Goal: Task Accomplishment & Management: Use online tool/utility

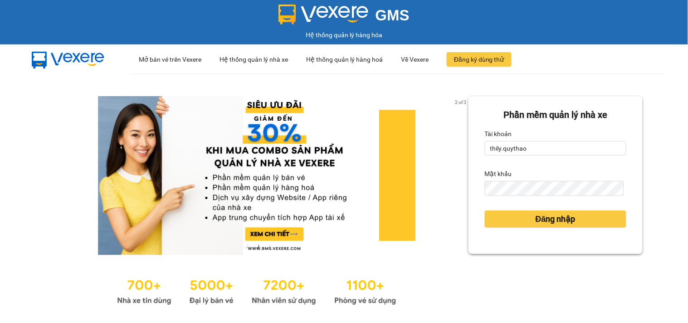
drag, startPoint x: 0, startPoint y: 0, endPoint x: 626, endPoint y: 62, distance: 629.4
click at [626, 62] on ul "··· Mở bán vé trên Vexere ··· Hệ thống quản lý nhà xe ··· Hệ thống quản lý hàng…" at bounding box center [398, 59] width 536 height 30
click at [548, 151] on input "thily.quythao" at bounding box center [556, 148] width 142 height 15
type input "t"
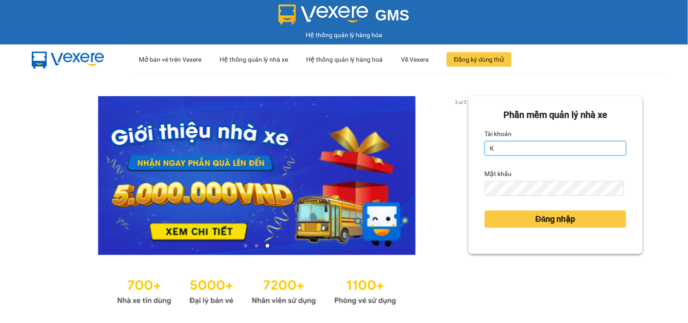
type input "khue123.quythao"
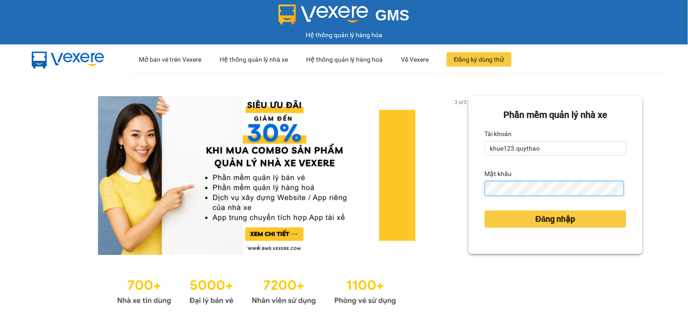
click at [485, 211] on button "Đăng nhập" at bounding box center [556, 219] width 142 height 17
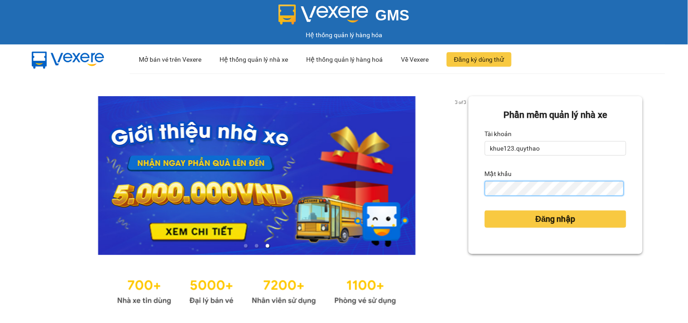
click at [485, 211] on button "Đăng nhập" at bounding box center [556, 219] width 142 height 17
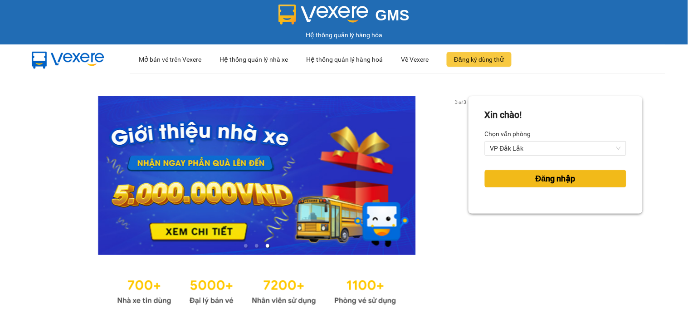
click at [536, 178] on span "Đăng nhập" at bounding box center [556, 178] width 40 height 13
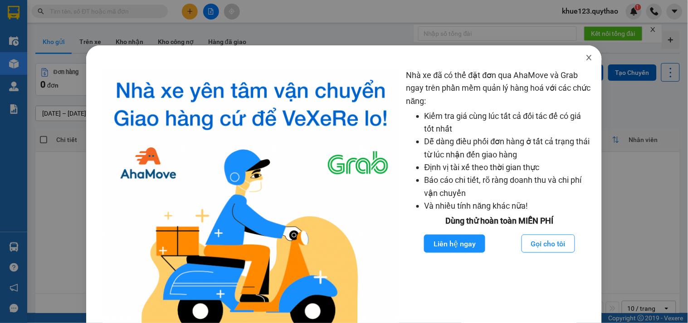
click at [586, 55] on icon "close" at bounding box center [589, 57] width 7 height 7
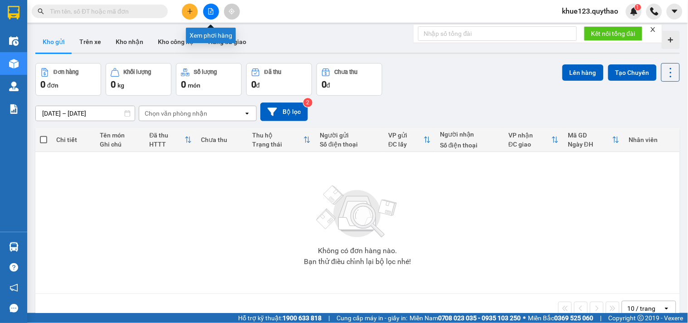
click at [209, 14] on icon "file-add" at bounding box center [211, 11] width 5 height 6
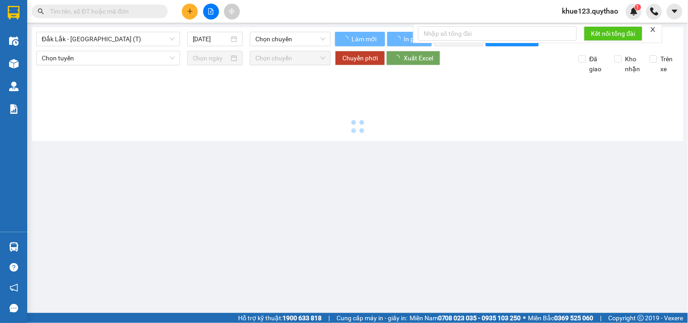
type input "[DATE]"
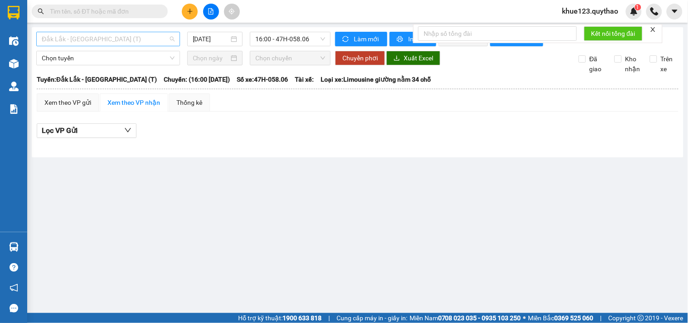
click at [150, 39] on span "Đắk Lắk - [GEOGRAPHIC_DATA] (T)" at bounding box center [108, 39] width 133 height 14
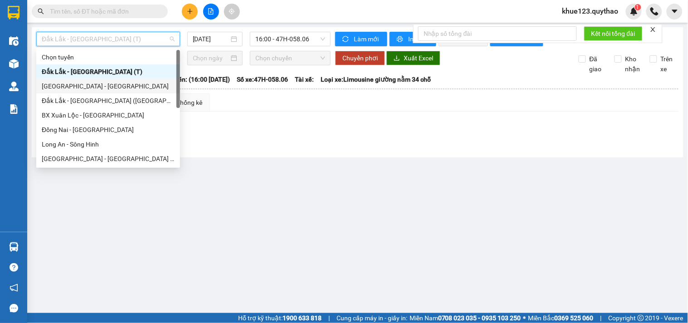
click at [74, 89] on div "[GEOGRAPHIC_DATA] - [GEOGRAPHIC_DATA]" at bounding box center [108, 86] width 133 height 10
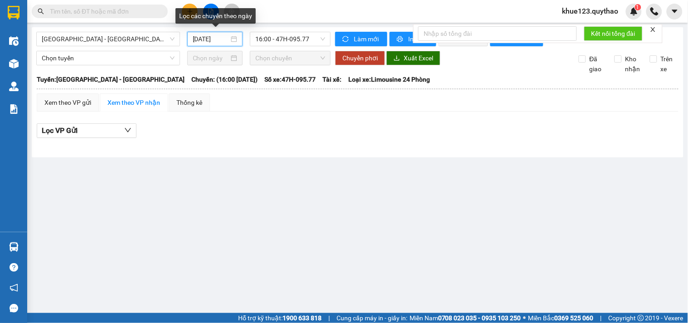
click at [200, 39] on input "[DATE]" at bounding box center [211, 39] width 37 height 10
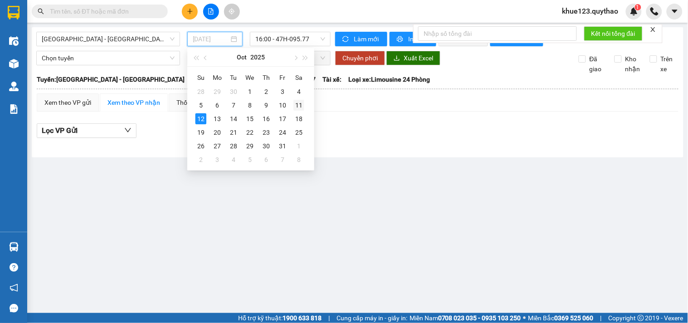
click at [302, 105] on div "11" at bounding box center [299, 105] width 11 height 11
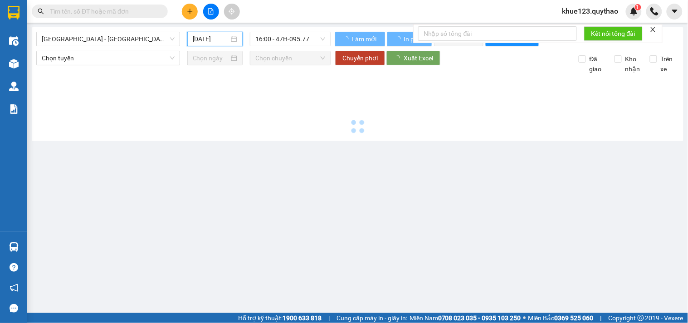
type input "[DATE]"
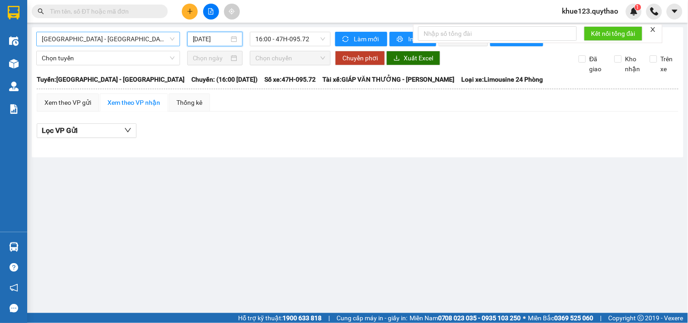
click at [134, 39] on span "[GEOGRAPHIC_DATA] - [GEOGRAPHIC_DATA]" at bounding box center [108, 39] width 133 height 14
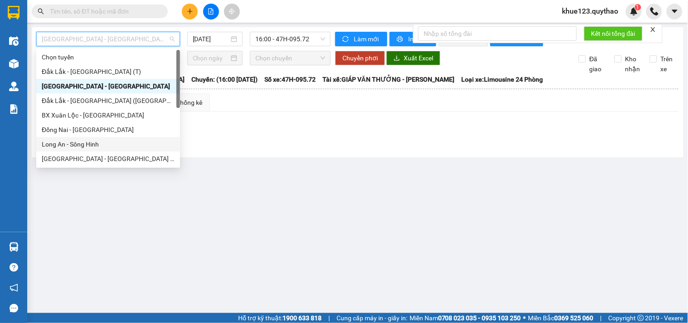
click at [79, 148] on div "Long An - Sông Hinh" at bounding box center [108, 144] width 133 height 10
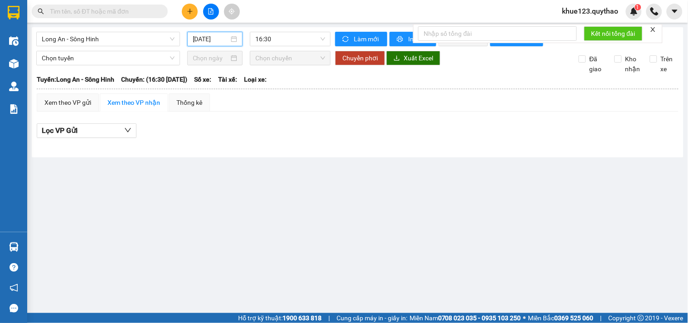
click at [202, 36] on input "[DATE]" at bounding box center [211, 39] width 37 height 10
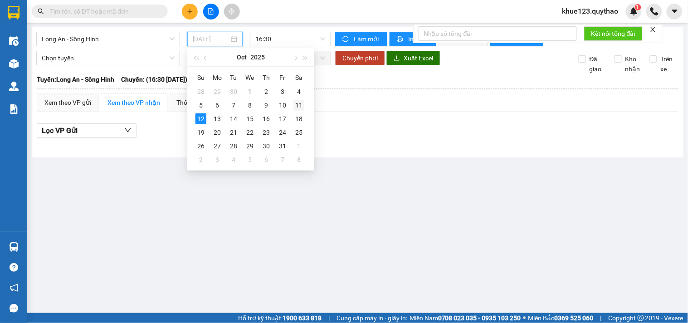
drag, startPoint x: 285, startPoint y: 104, endPoint x: 293, endPoint y: 105, distance: 8.2
click at [291, 105] on tr "5 6 7 8 9 10 11" at bounding box center [250, 105] width 114 height 14
click at [296, 104] on div "11" at bounding box center [299, 105] width 11 height 11
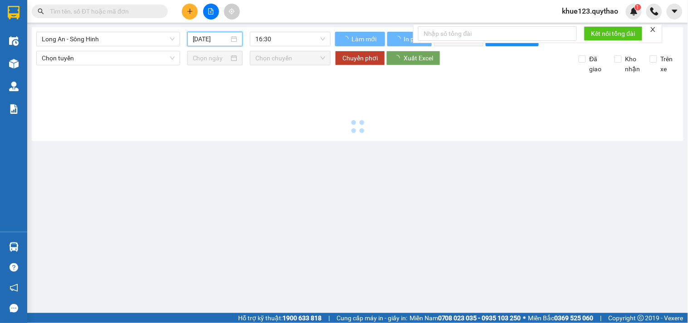
type input "[DATE]"
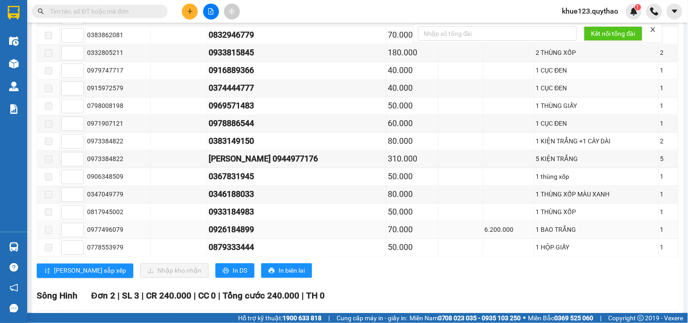
scroll to position [454, 0]
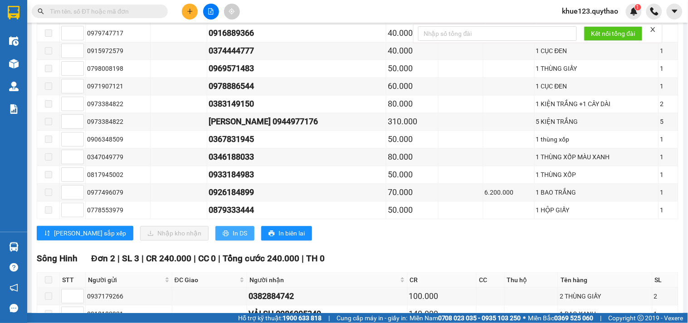
click at [233, 238] on span "In DS" at bounding box center [240, 233] width 15 height 10
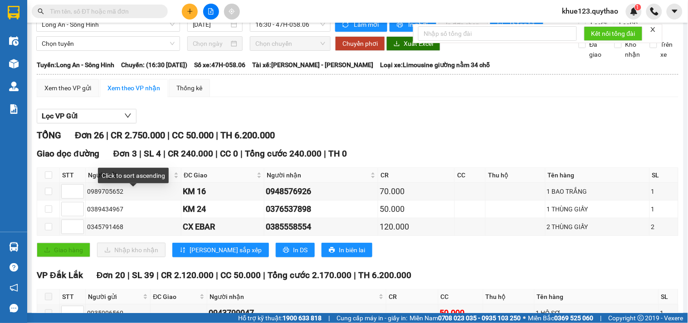
scroll to position [0, 0]
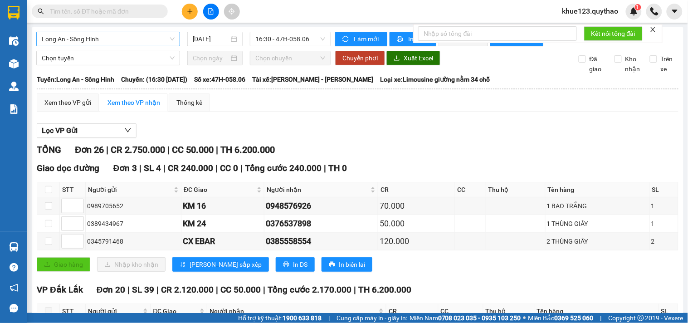
click at [133, 36] on span "Long An - Sông Hinh" at bounding box center [108, 39] width 133 height 14
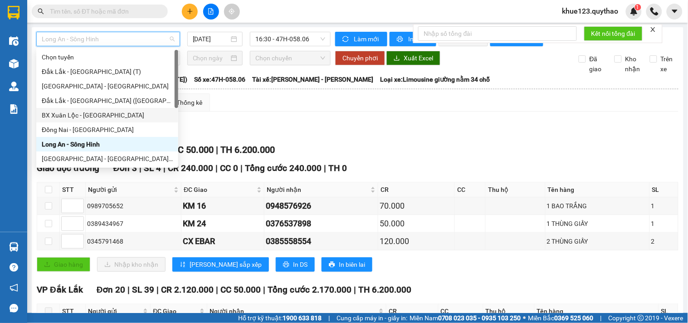
scroll to position [130, 0]
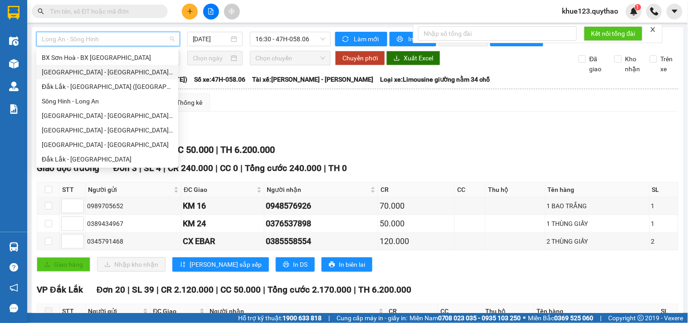
click at [117, 72] on div "[GEOGRAPHIC_DATA] - [GEOGRAPHIC_DATA] ([GEOGRAPHIC_DATA] mới)" at bounding box center [107, 72] width 131 height 10
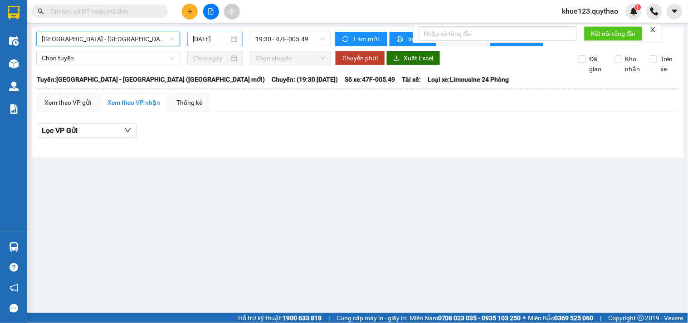
click at [198, 39] on input "[DATE]" at bounding box center [211, 39] width 37 height 10
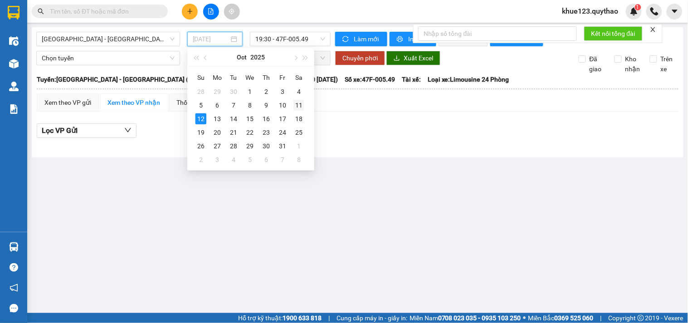
click at [298, 101] on div "11" at bounding box center [299, 105] width 11 height 11
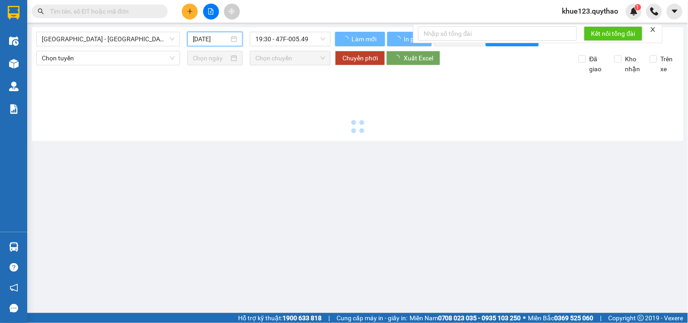
type input "[DATE]"
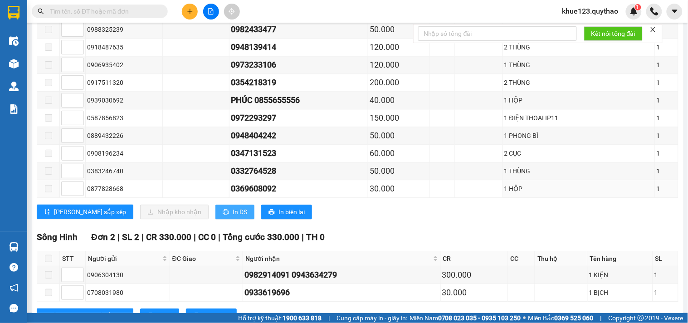
scroll to position [504, 0]
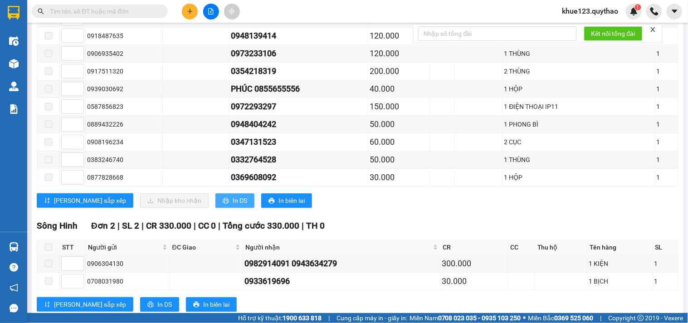
click at [216, 208] on button "In DS" at bounding box center [235, 200] width 39 height 15
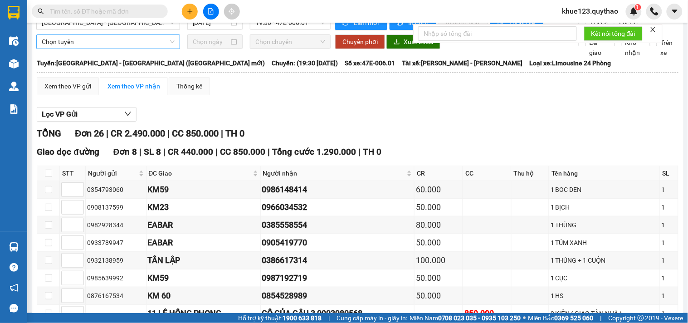
scroll to position [0, 0]
